Goal: Transaction & Acquisition: Purchase product/service

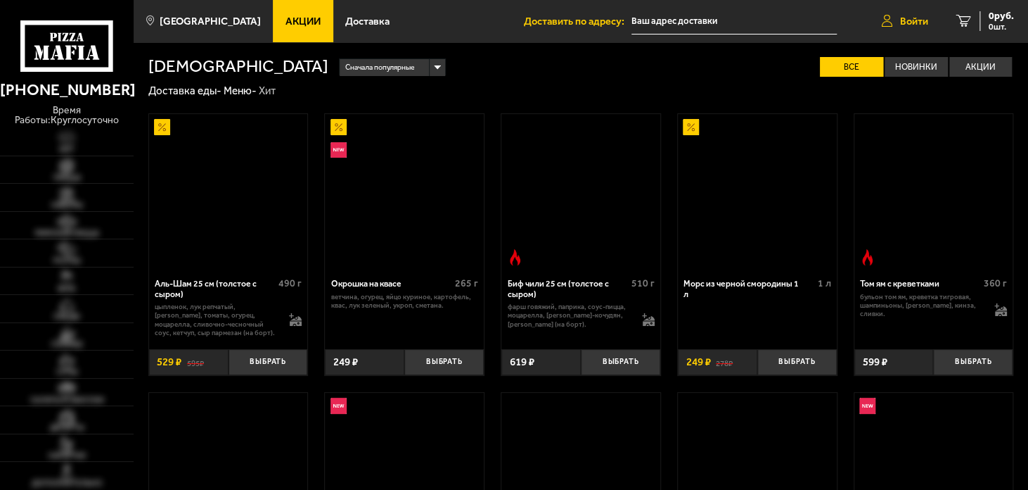
click at [907, 16] on span "Войти" at bounding box center [914, 21] width 28 height 11
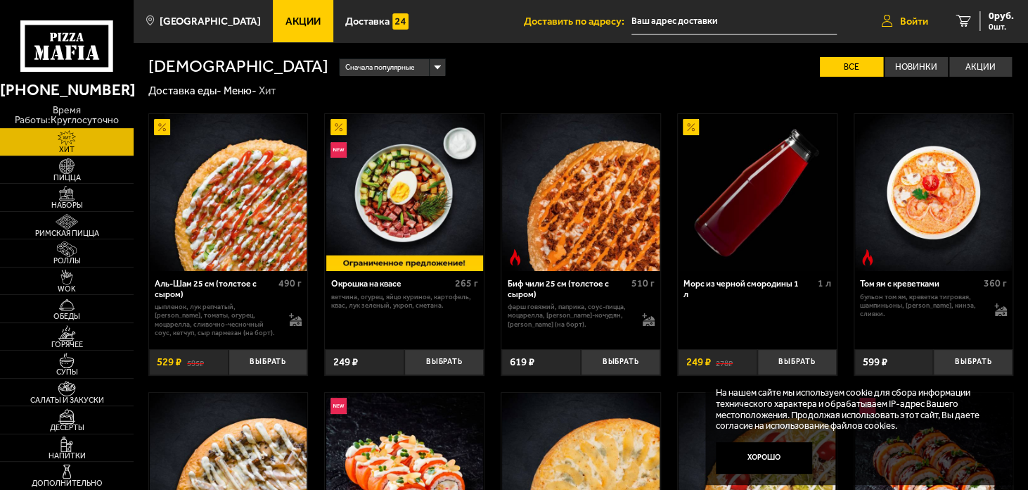
click at [911, 21] on span "Войти" at bounding box center [914, 21] width 28 height 11
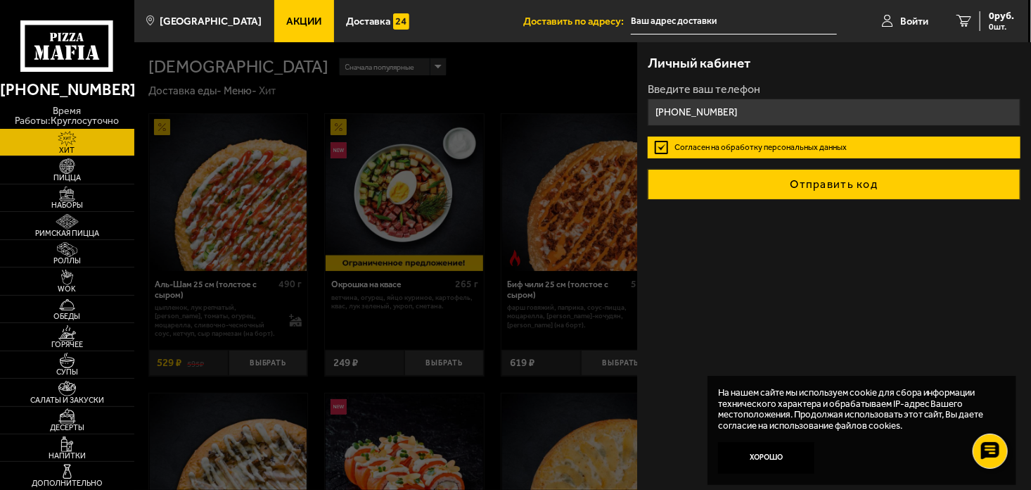
type input "[PHONE_NUMBER]"
click at [830, 184] on button "Отправить код" at bounding box center [834, 184] width 372 height 31
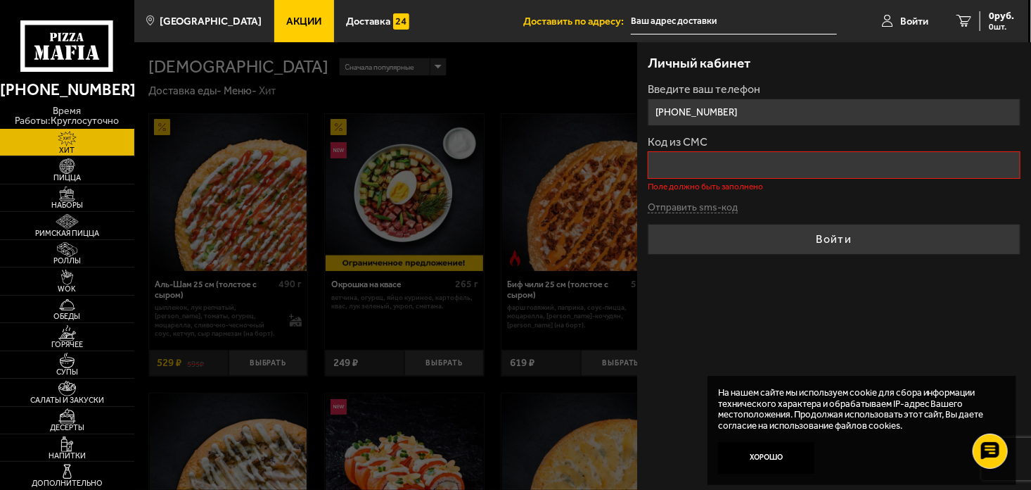
click at [690, 166] on input "Код из СМС" at bounding box center [834, 164] width 372 height 27
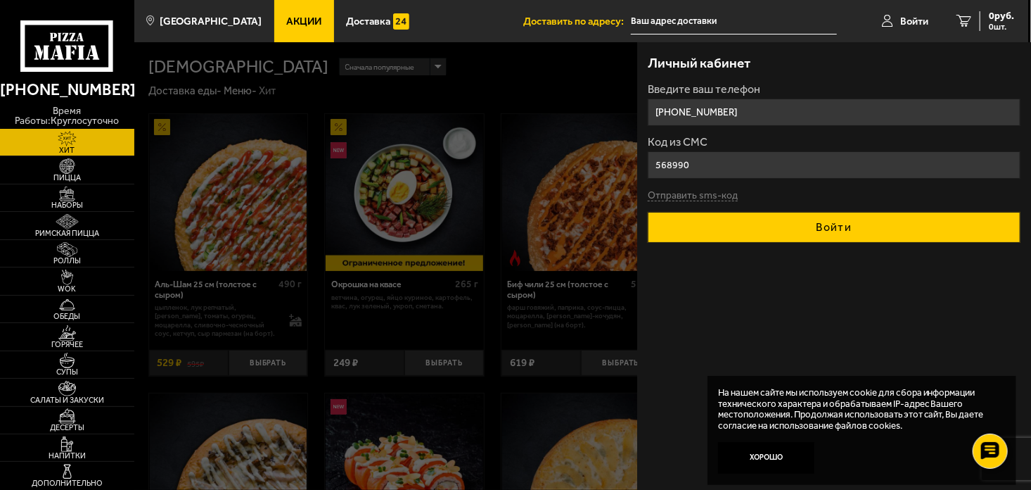
type input "568990"
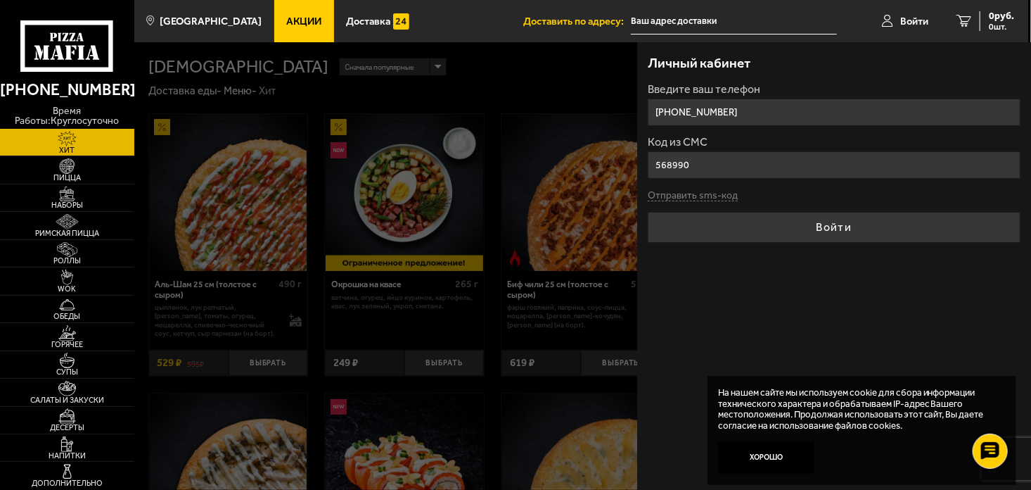
click at [827, 230] on button "Войти" at bounding box center [834, 227] width 372 height 31
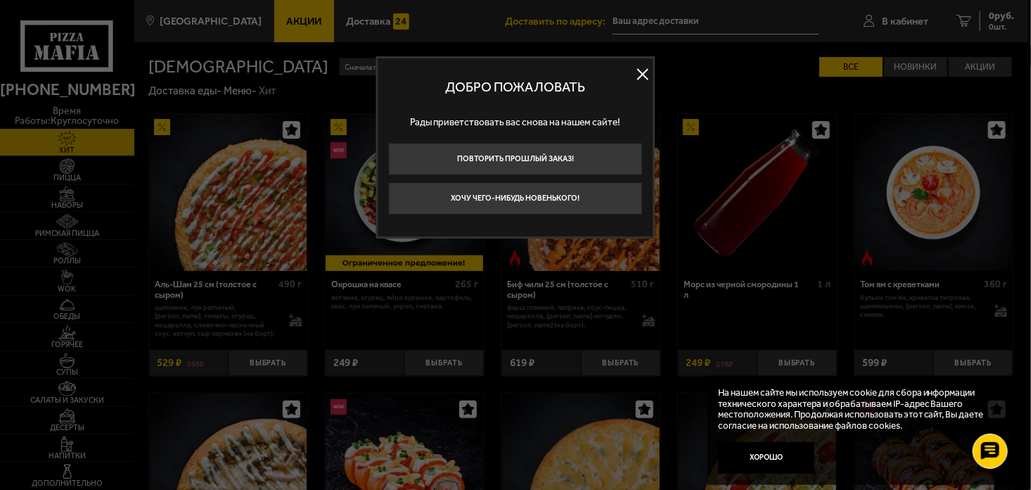
click at [641, 71] on button at bounding box center [642, 73] width 21 height 21
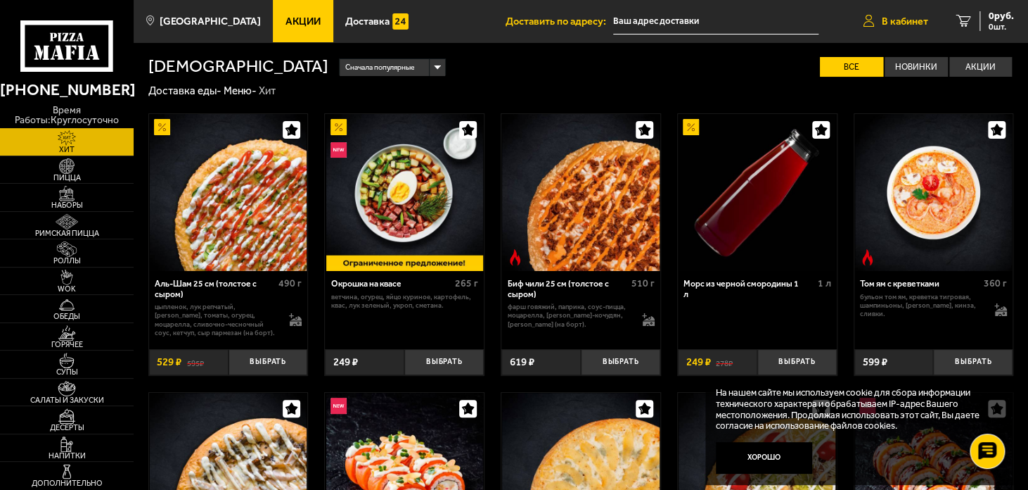
click at [907, 18] on span "В кабинет" at bounding box center [905, 21] width 46 height 11
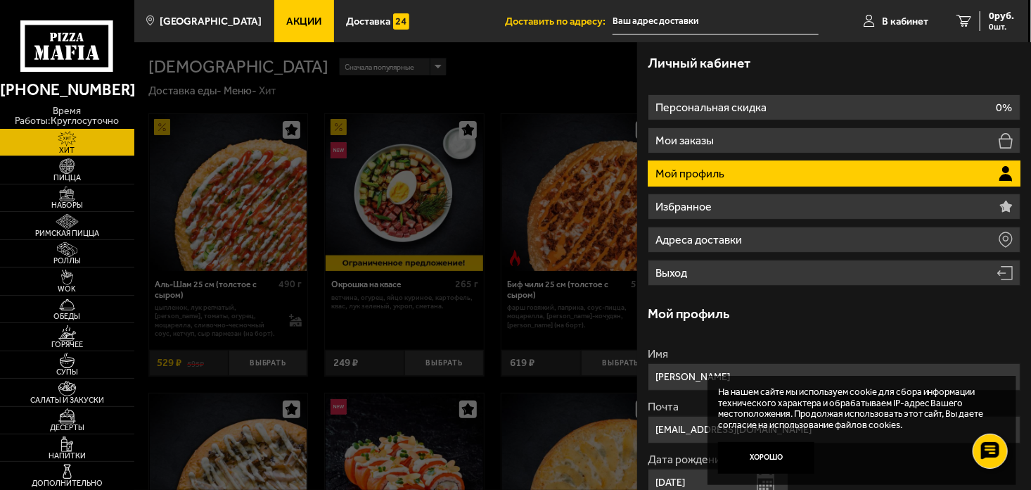
click at [729, 180] on li "Мой профиль" at bounding box center [834, 173] width 372 height 26
click at [1000, 174] on icon at bounding box center [1006, 177] width 12 height 6
click at [767, 458] on button "Хорошо" at bounding box center [766, 458] width 96 height 32
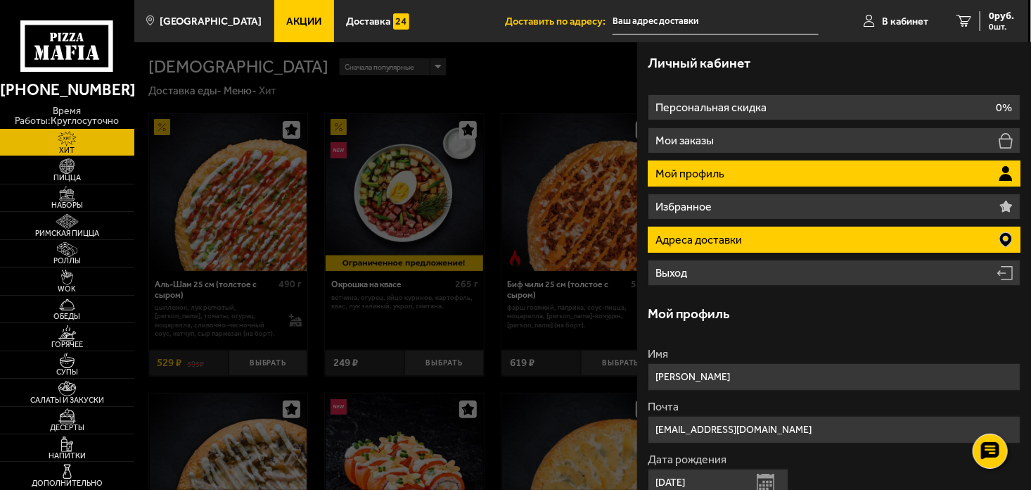
click at [720, 244] on p "Адреса доставки" at bounding box center [700, 239] width 89 height 11
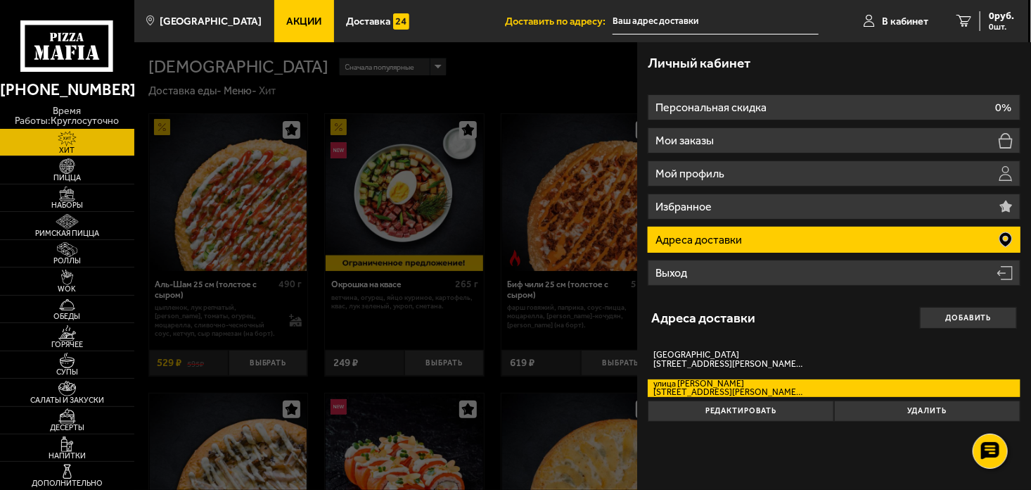
click at [450, 25] on ul "Акции Доставка" at bounding box center [389, 21] width 231 height 42
click at [250, 201] on div at bounding box center [649, 287] width 1031 height 490
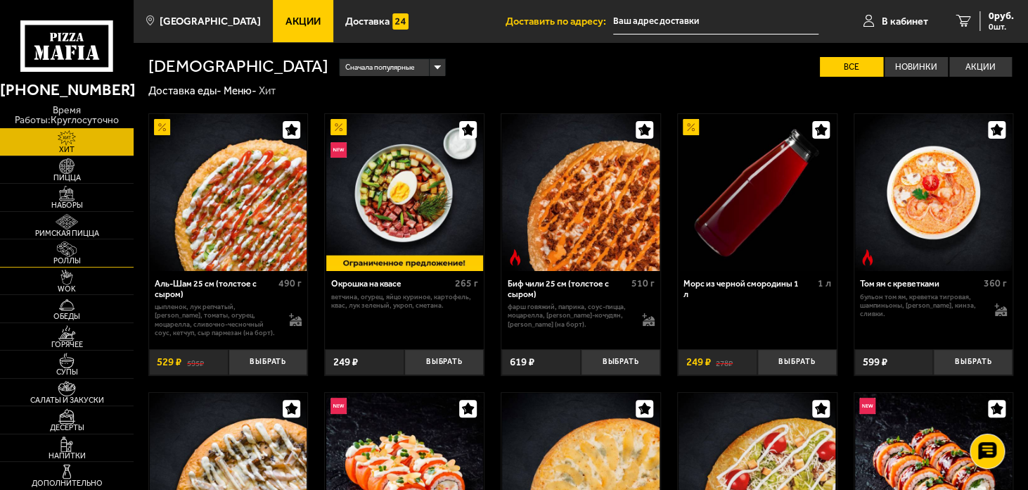
click at [61, 257] on span "Роллы" at bounding box center [67, 261] width 134 height 8
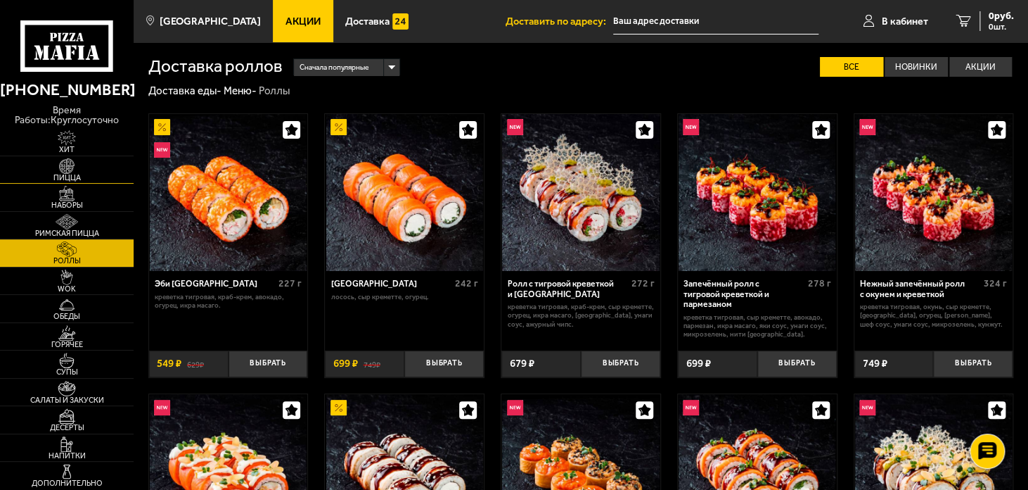
click at [52, 165] on img at bounding box center [66, 165] width 41 height 15
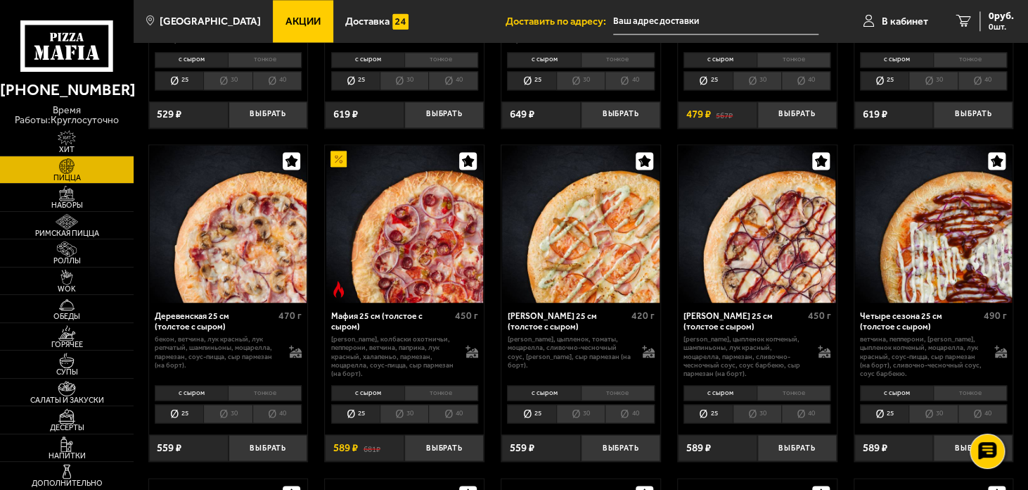
scroll to position [985, 0]
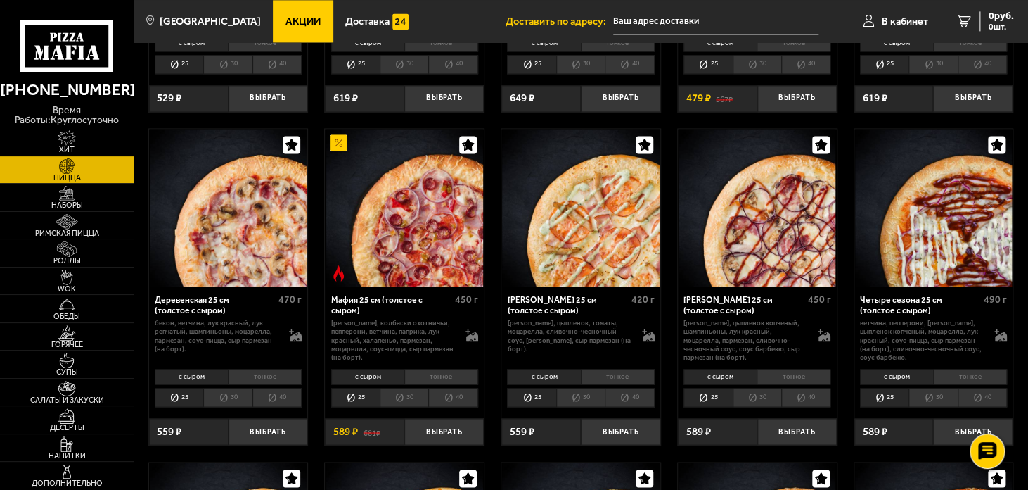
click at [815, 400] on li "40" at bounding box center [805, 397] width 49 height 19
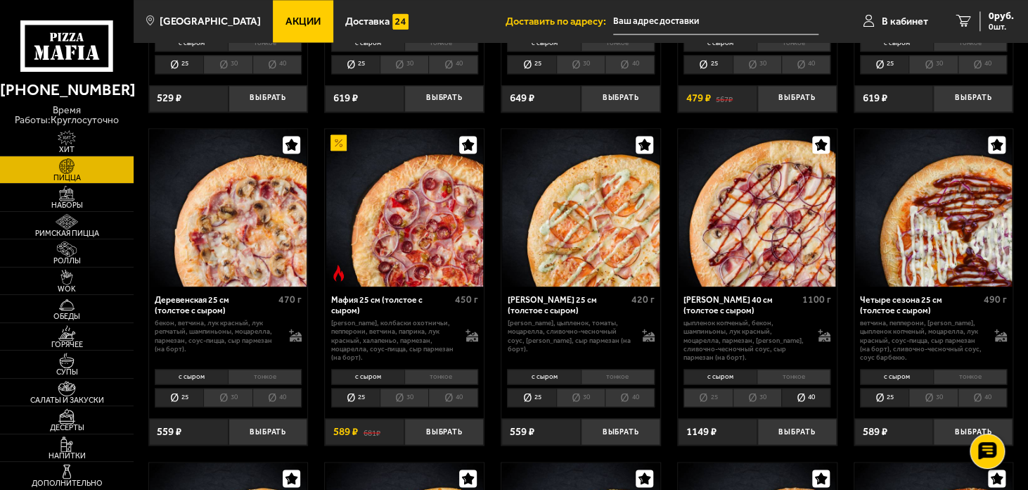
click at [786, 381] on li "тонкое" at bounding box center [794, 376] width 74 height 15
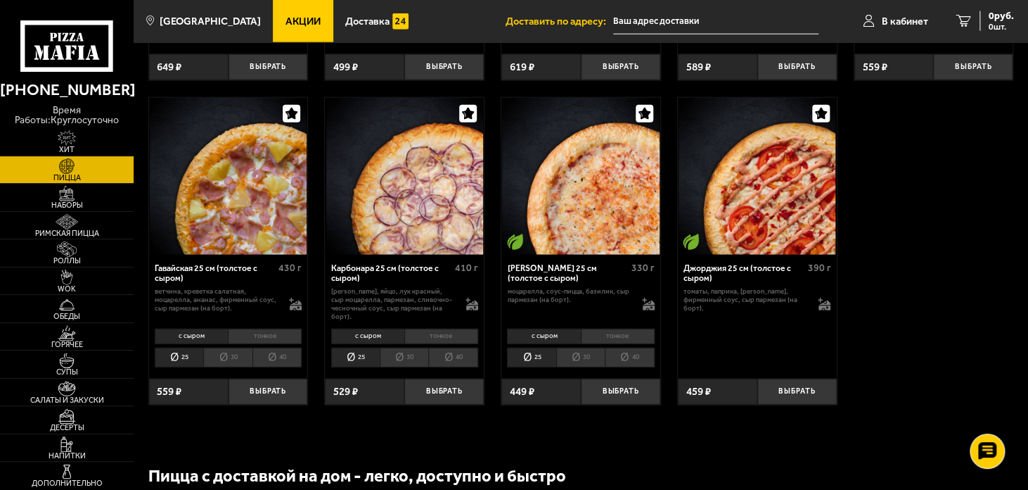
scroll to position [1688, 0]
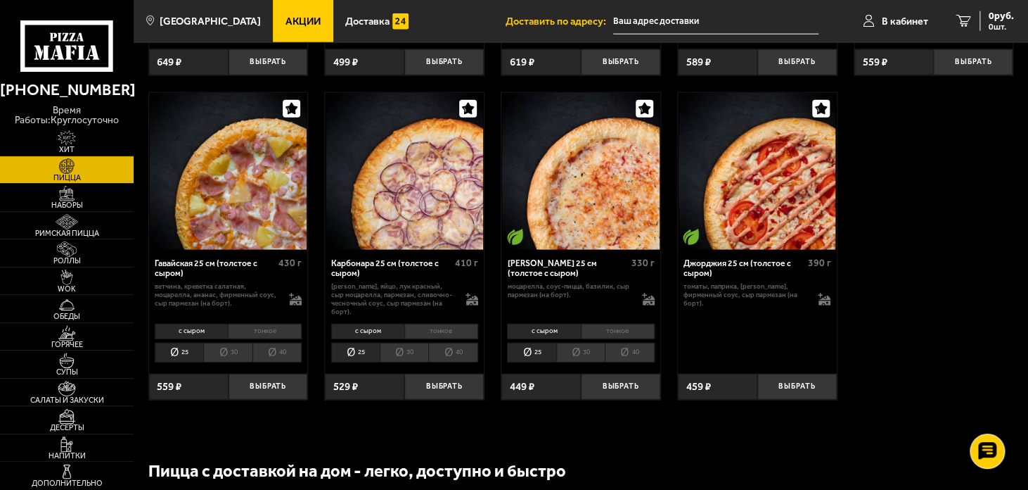
click at [457, 355] on li "40" at bounding box center [452, 352] width 49 height 19
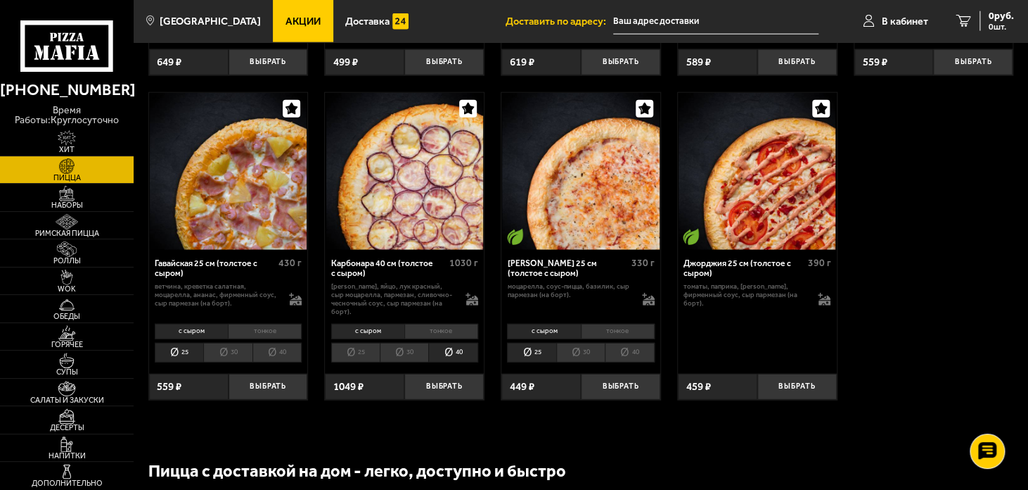
click at [408, 354] on li "30" at bounding box center [404, 352] width 49 height 19
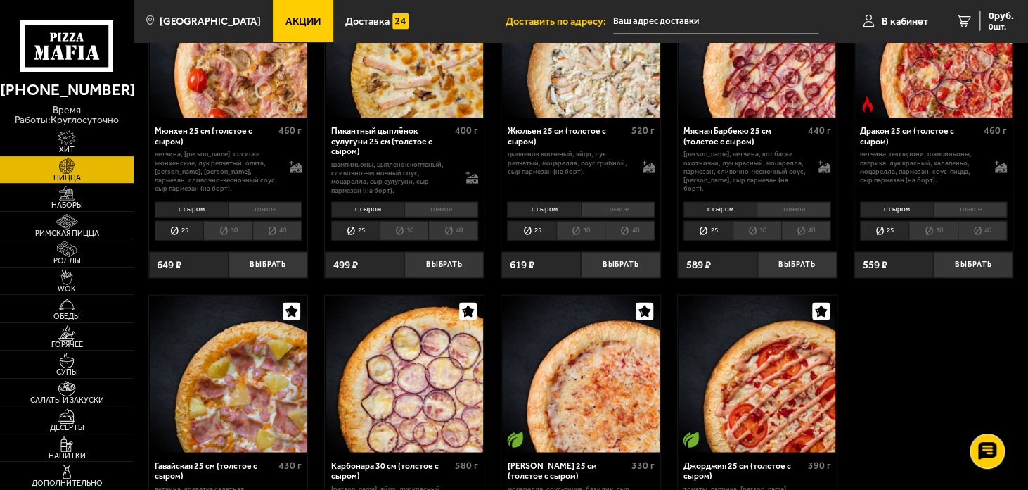
scroll to position [1336, 0]
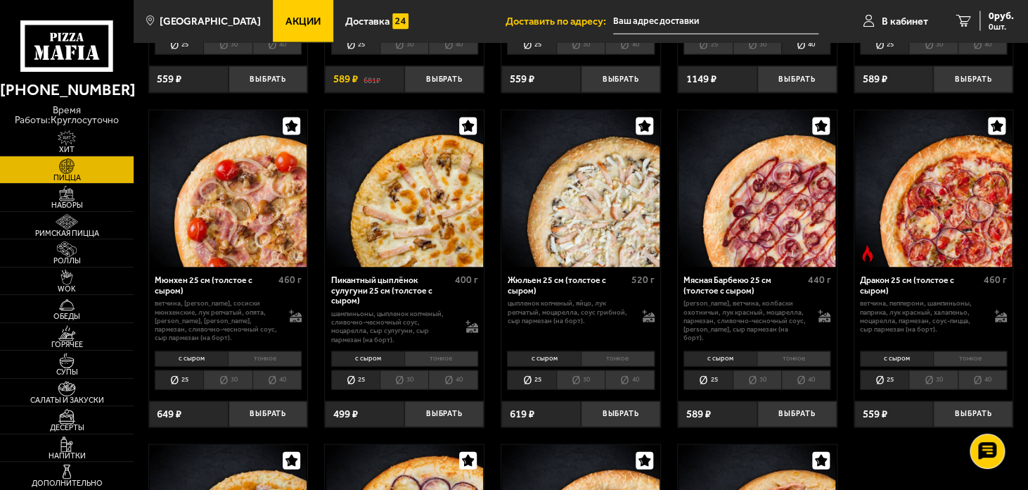
click at [749, 379] on li "30" at bounding box center [757, 379] width 49 height 19
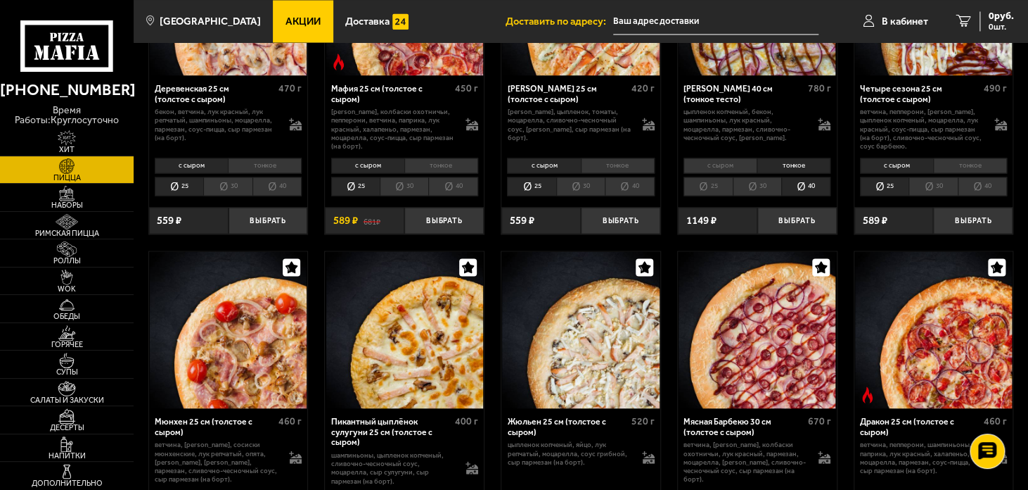
scroll to position [985, 0]
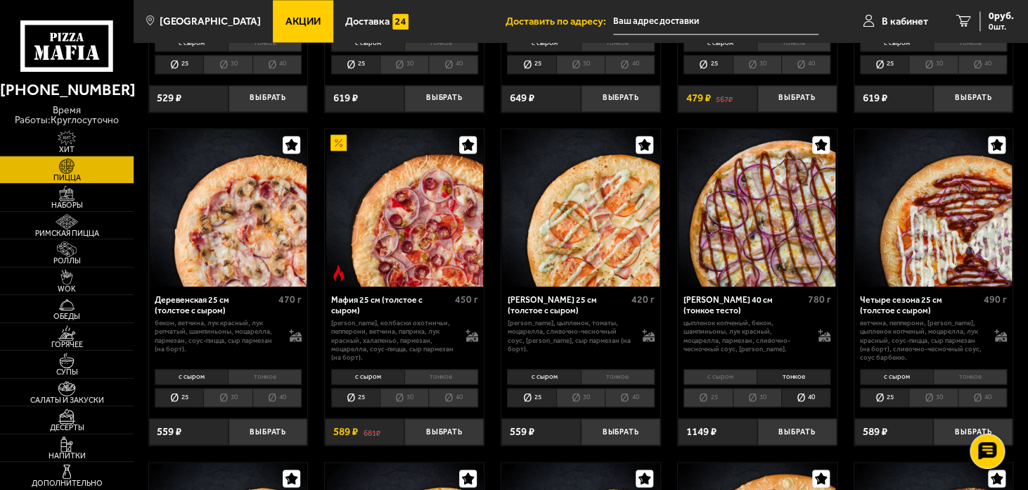
click at [727, 377] on li "с сыром" at bounding box center [720, 376] width 73 height 15
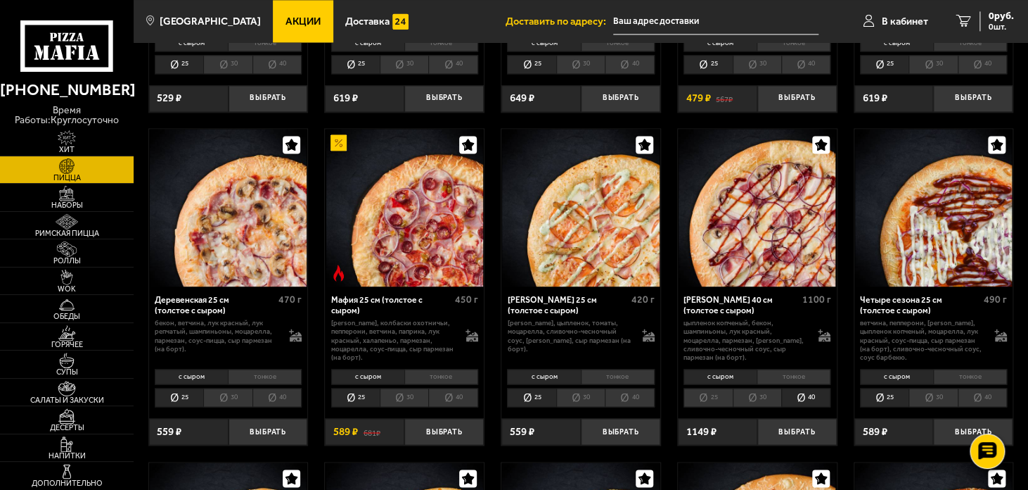
click at [765, 402] on li "30" at bounding box center [757, 397] width 49 height 19
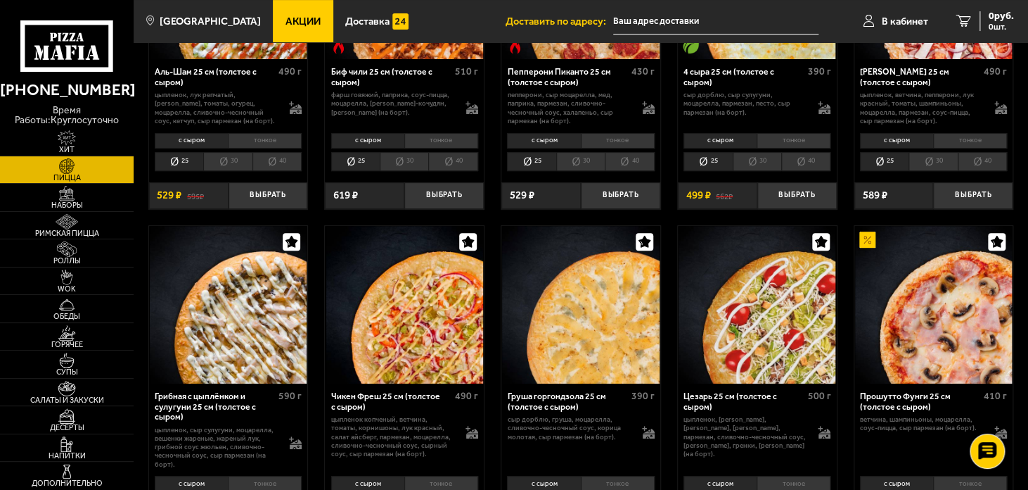
scroll to position [0, 0]
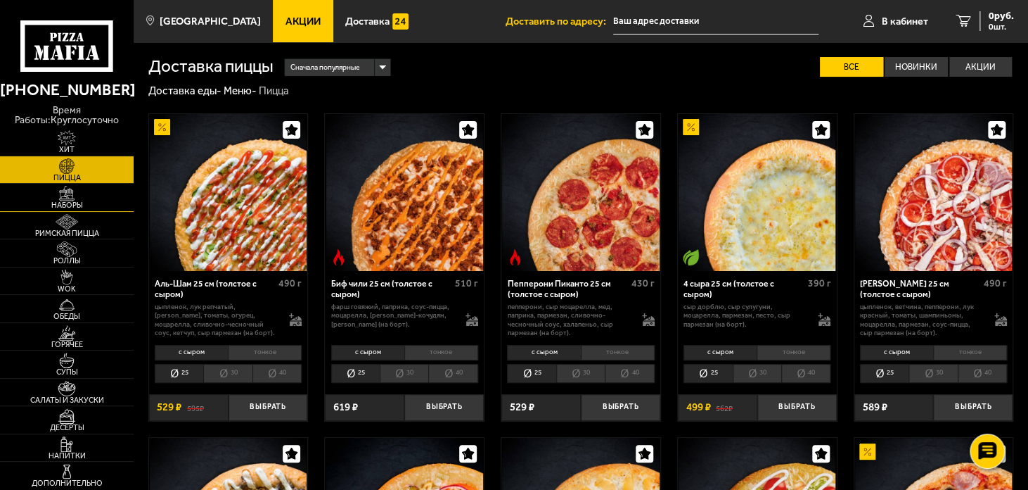
click at [63, 199] on img at bounding box center [66, 193] width 41 height 15
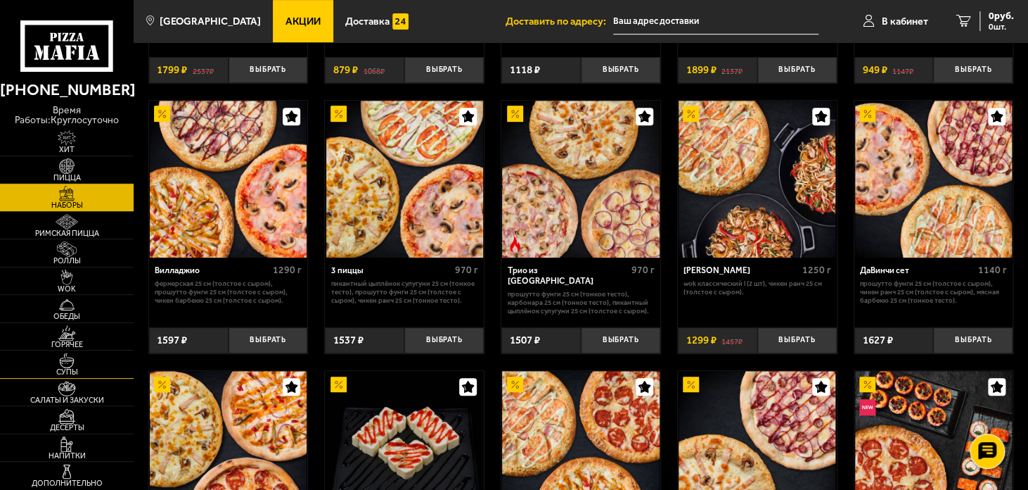
scroll to position [281, 0]
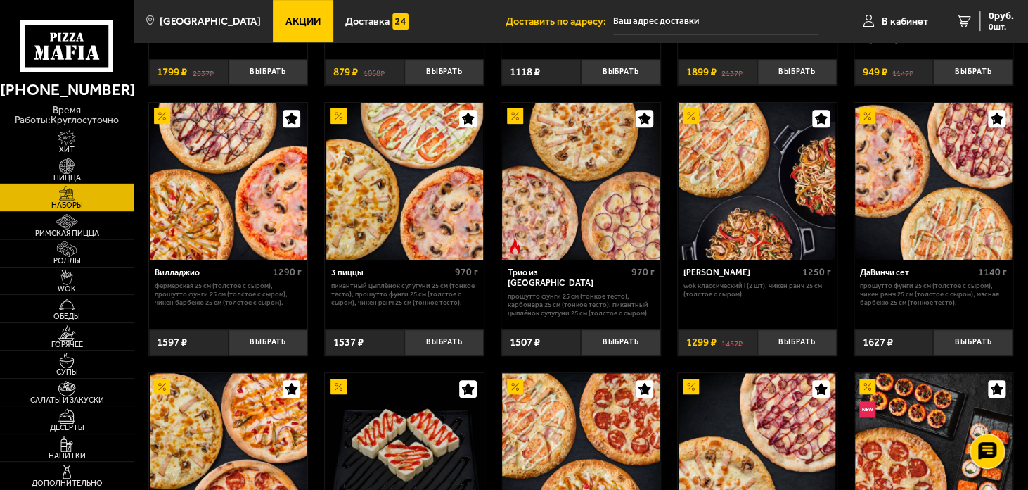
click at [73, 221] on img at bounding box center [66, 221] width 41 height 15
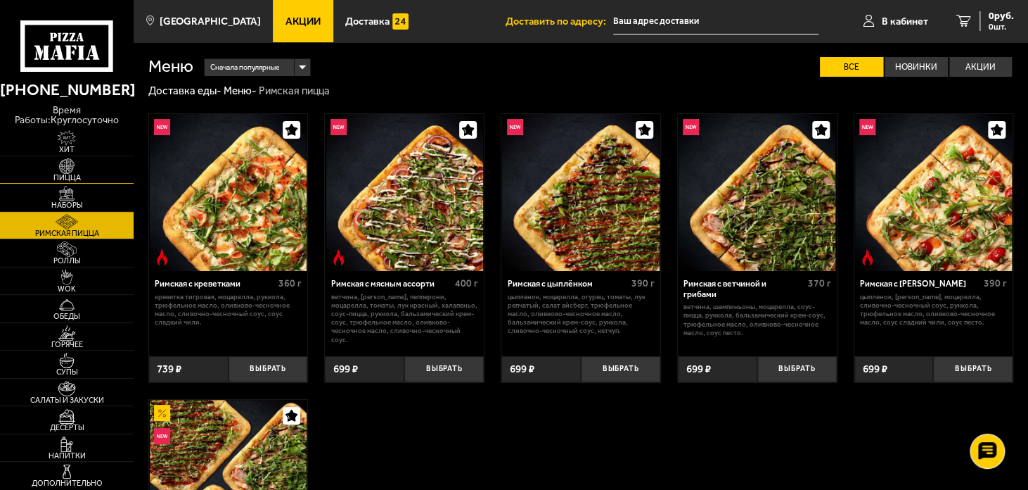
click at [70, 168] on img at bounding box center [66, 165] width 41 height 15
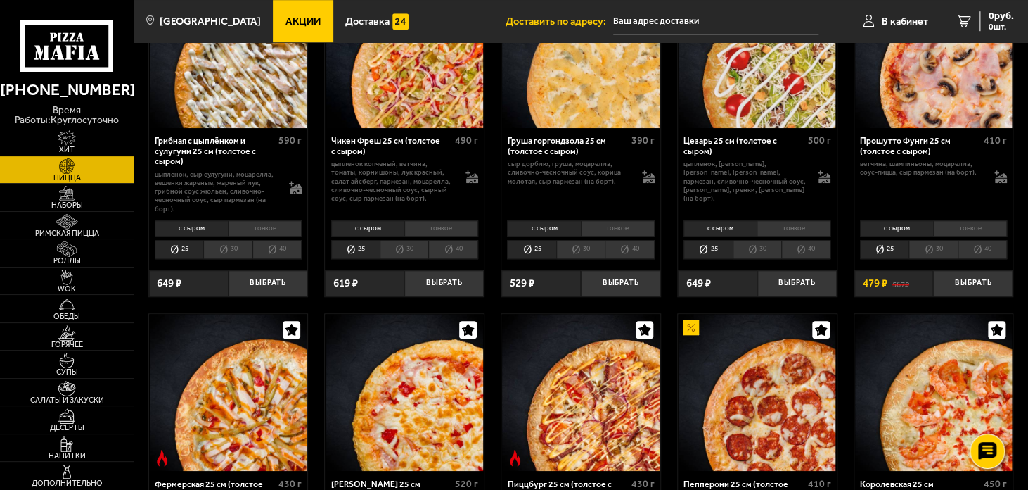
scroll to position [352, 0]
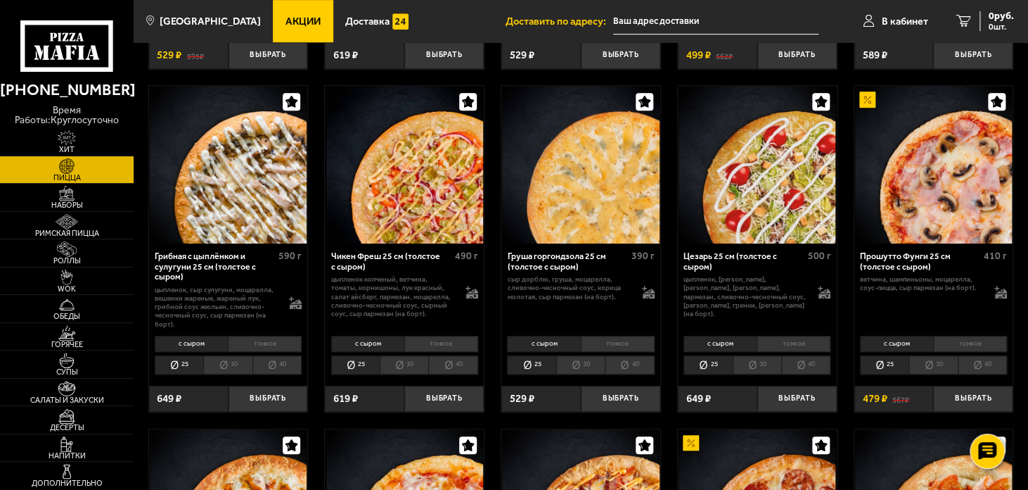
click at [226, 367] on li "30" at bounding box center [227, 364] width 49 height 19
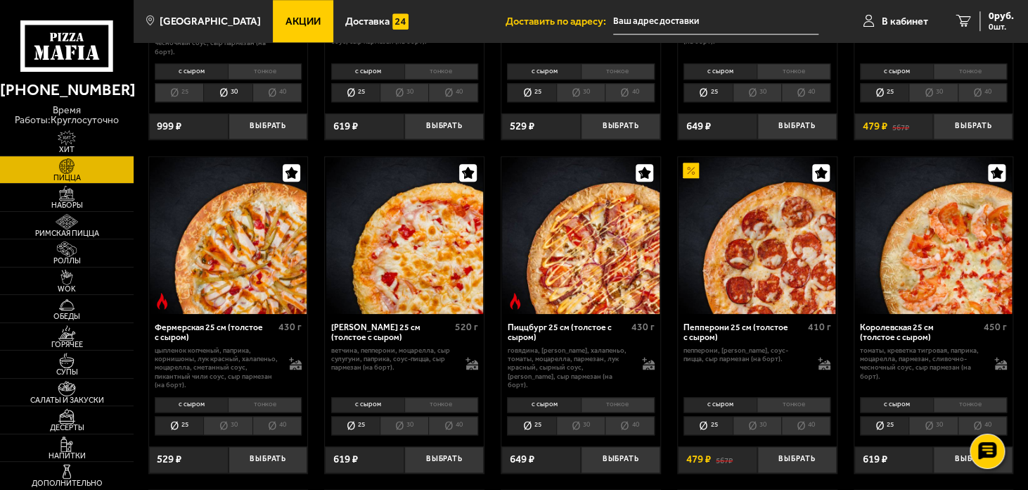
scroll to position [633, 0]
